Goal: Information Seeking & Learning: Learn about a topic

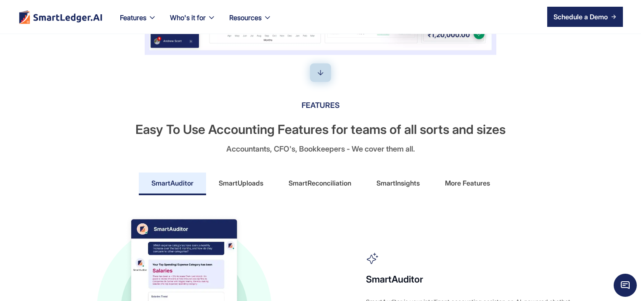
scroll to position [404, 0]
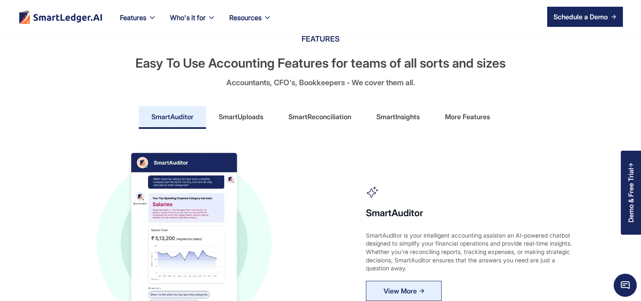
click at [456, 116] on div "More Features" at bounding box center [467, 116] width 45 height 13
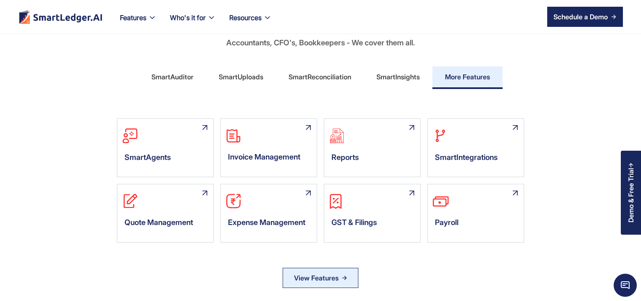
scroll to position [484, 0]
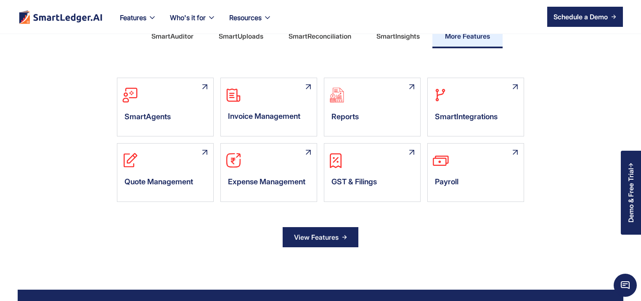
click at [325, 234] on div "View Features" at bounding box center [316, 237] width 45 height 13
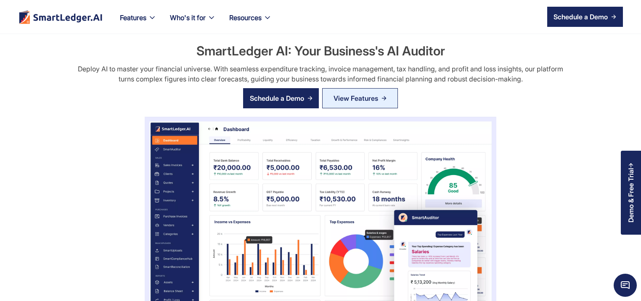
scroll to position [484, 0]
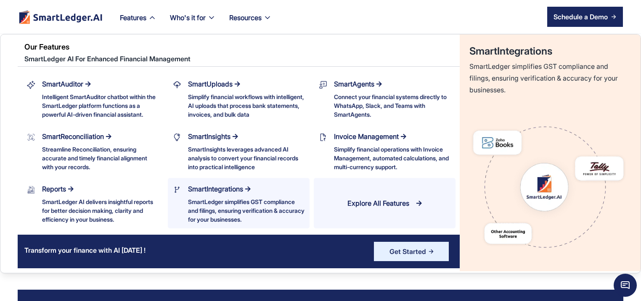
click at [230, 208] on div "SmartLedger simplifies GST compliance and filings, ensuring verification & accu…" at bounding box center [246, 211] width 116 height 26
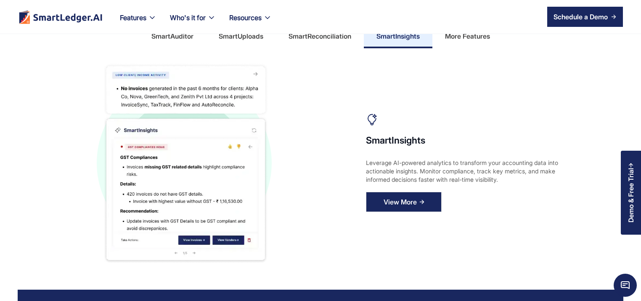
click at [419, 201] on img at bounding box center [421, 202] width 5 height 5
